Goal: Task Accomplishment & Management: Manage account settings

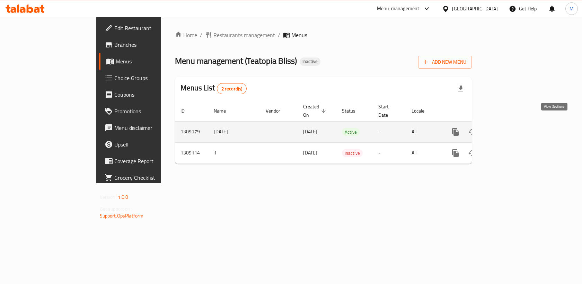
click at [509, 128] on icon "enhanced table" at bounding box center [505, 132] width 8 height 8
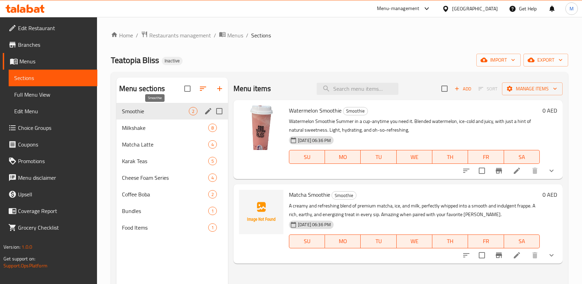
click at [169, 113] on span "Smoothie" at bounding box center [155, 111] width 67 height 8
click at [189, 89] on input "checkbox" at bounding box center [187, 88] width 15 height 15
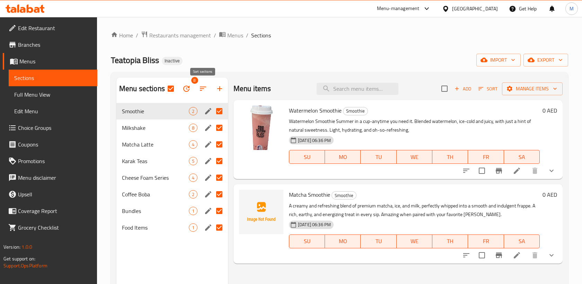
click at [202, 84] on icon "button" at bounding box center [203, 88] width 8 height 8
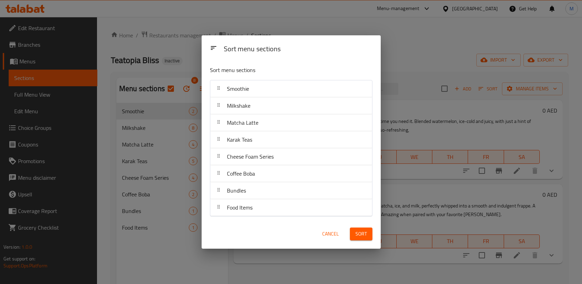
click at [194, 66] on div "Sort menu sections Sort menu sections Smoothie Milkshake Matcha Latte Karak Tea…" at bounding box center [291, 142] width 582 height 284
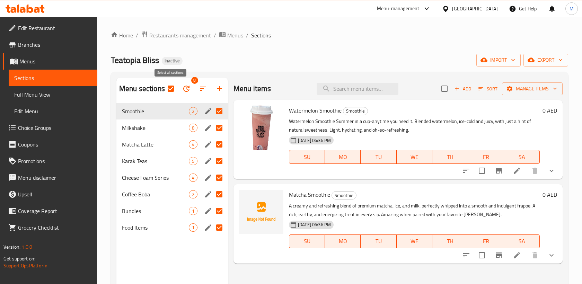
click at [169, 91] on input "checkbox" at bounding box center [170, 88] width 15 height 15
checkbox input "false"
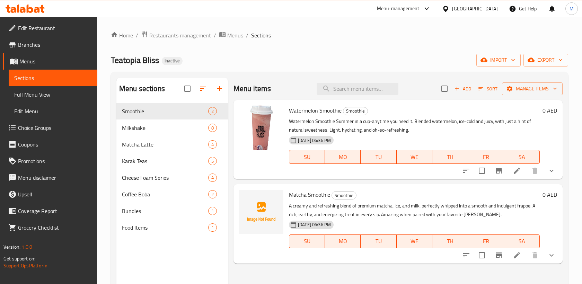
click at [258, 52] on div "Home / Restaurants management / Menus / Sections Teatopia Bliss Inactive import…" at bounding box center [339, 199] width 457 height 336
